Goal: Navigation & Orientation: Go to known website

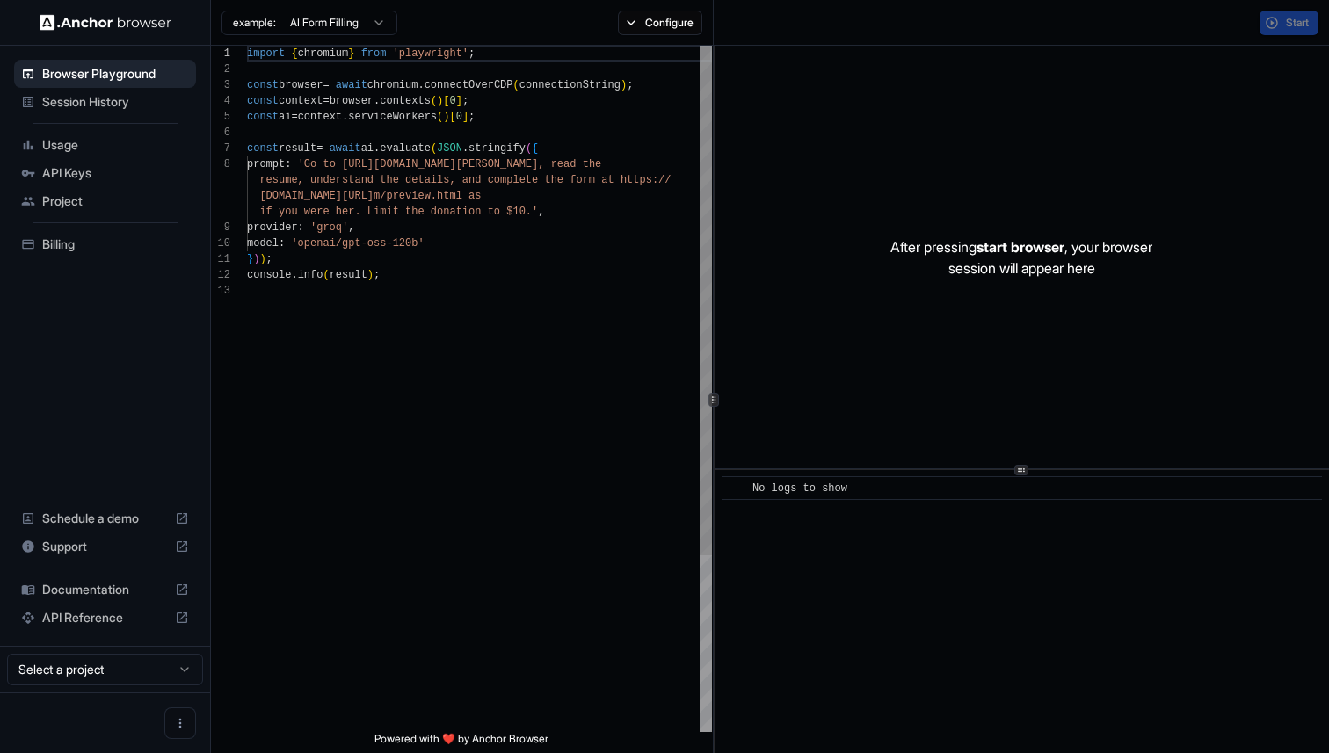
scroll to position [111, 0]
click at [71, 22] on img at bounding box center [106, 22] width 132 height 17
